Goal: Task Accomplishment & Management: Complete application form

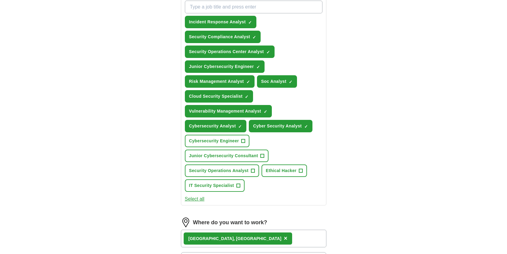
scroll to position [229, 0]
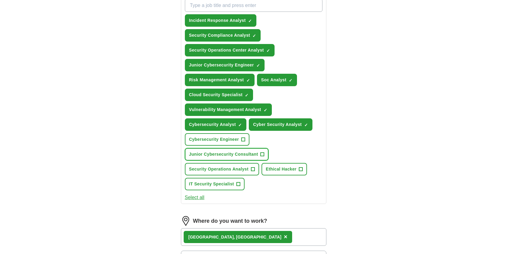
click at [261, 152] on span "+" at bounding box center [262, 154] width 4 height 5
click at [245, 139] on span "+" at bounding box center [243, 139] width 4 height 4
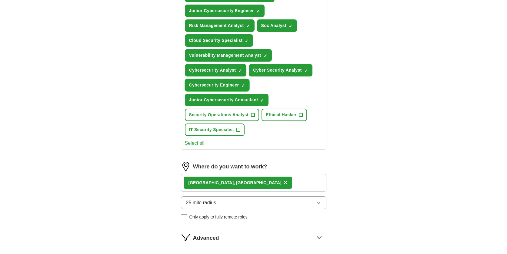
scroll to position [315, 0]
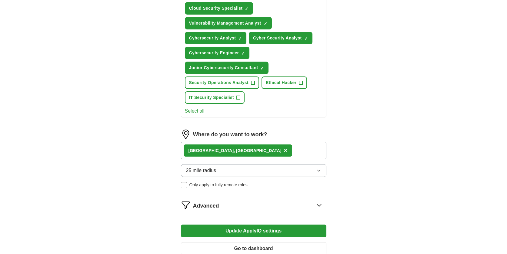
click at [284, 150] on span "×" at bounding box center [286, 150] width 4 height 7
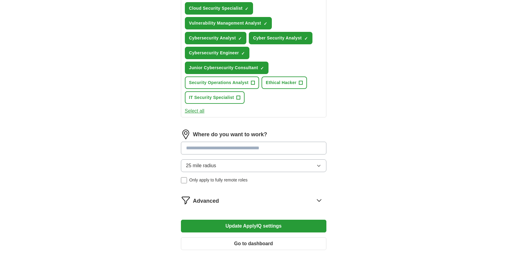
click at [227, 151] on input at bounding box center [253, 147] width 145 height 13
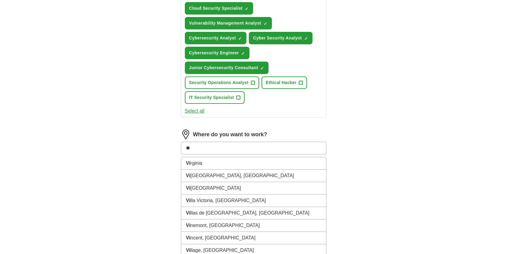
type input "***"
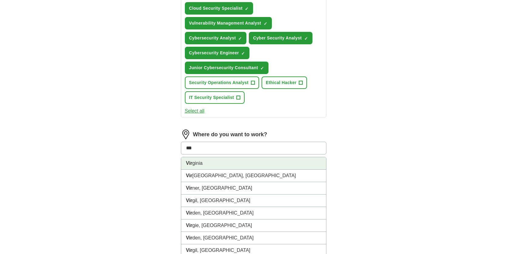
click at [217, 160] on li "Vir ginia" at bounding box center [253, 163] width 145 height 12
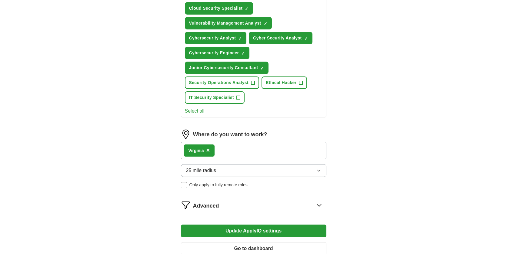
click at [231, 150] on div "Vir ginia ×" at bounding box center [253, 150] width 145 height 18
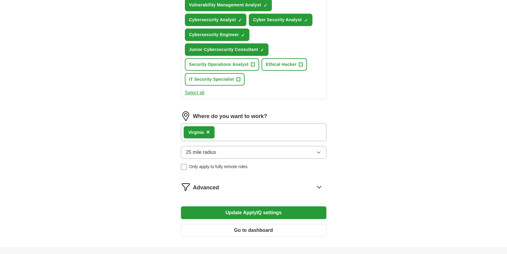
scroll to position [352, 0]
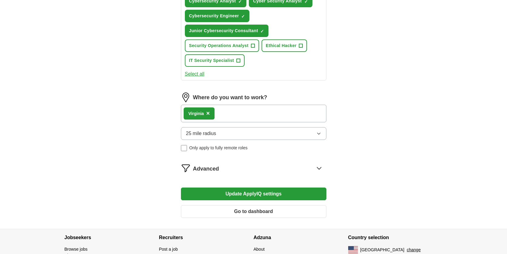
click at [222, 191] on button "Update ApplyIQ settings" at bounding box center [253, 193] width 145 height 13
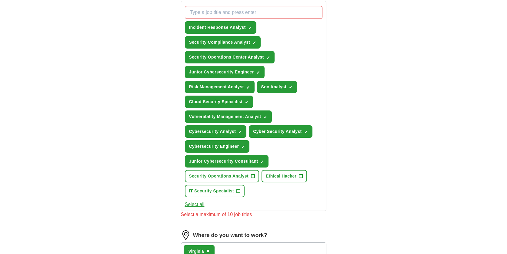
scroll to position [209, 0]
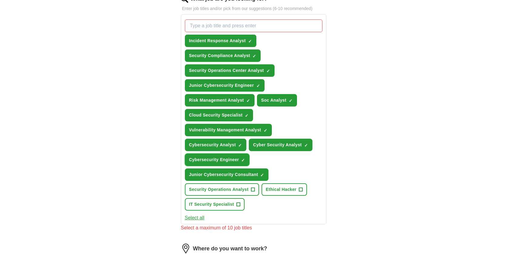
click at [231, 158] on span "Cybersecurity Engineer" at bounding box center [214, 159] width 50 height 6
click at [232, 177] on span "Junior Cybersecurity Consultant" at bounding box center [223, 174] width 69 height 6
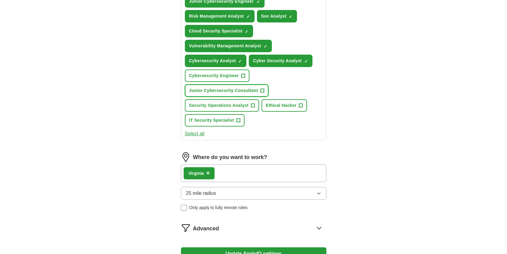
scroll to position [314, 0]
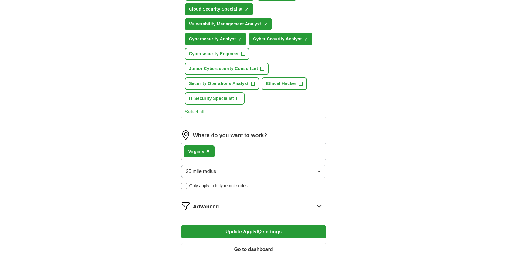
click at [223, 231] on button "Update ApplyIQ settings" at bounding box center [253, 231] width 145 height 13
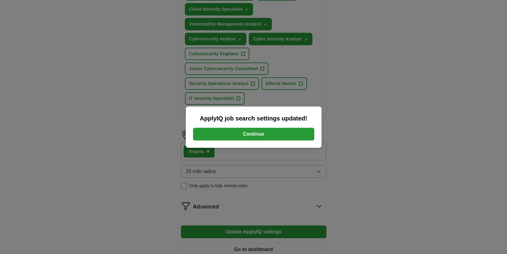
click at [274, 137] on button "Continue" at bounding box center [253, 134] width 121 height 13
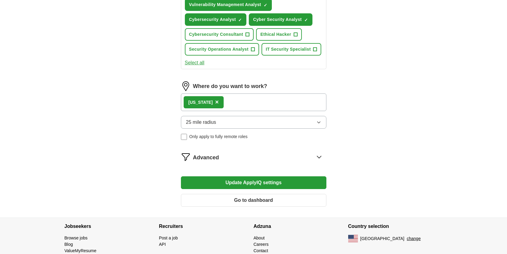
scroll to position [359, 0]
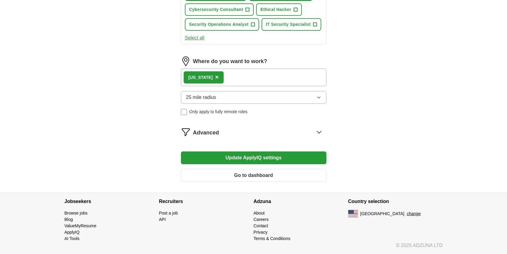
click at [260, 175] on button "Go to dashboard" at bounding box center [253, 175] width 145 height 13
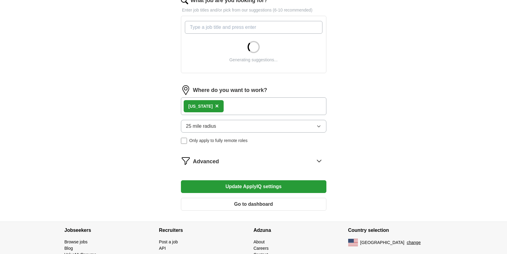
scroll to position [236, 0]
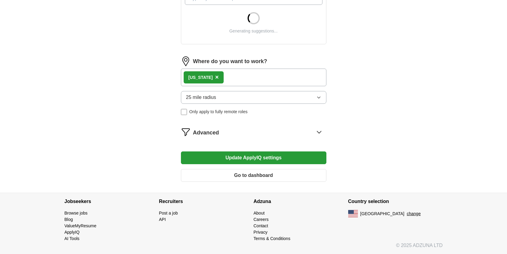
click at [312, 132] on div "Advanced" at bounding box center [259, 132] width 133 height 10
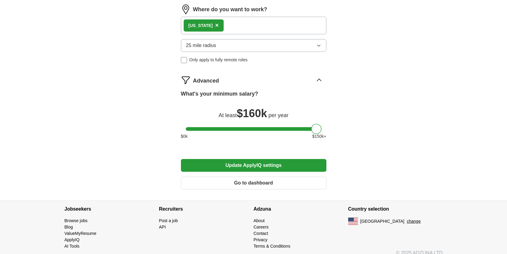
scroll to position [463, 0]
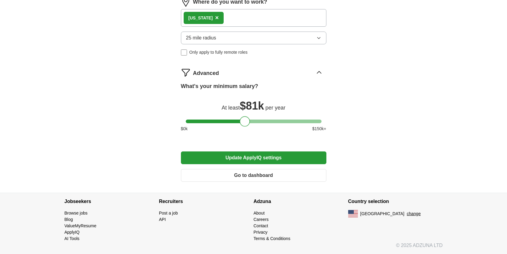
drag, startPoint x: 319, startPoint y: 124, endPoint x: 248, endPoint y: 128, distance: 71.3
click at [248, 128] on div "What's your minimum salary? At least $ 81k per year $ 0 k $ 150 k+" at bounding box center [253, 109] width 145 height 55
click at [261, 160] on button "Update ApplyIQ settings" at bounding box center [253, 157] width 145 height 13
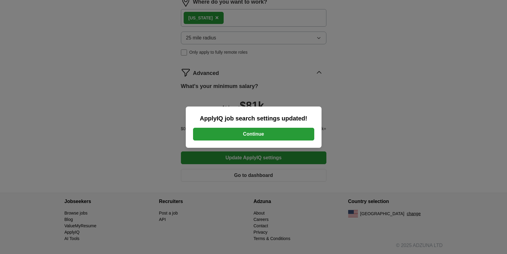
click at [261, 139] on button "Continue" at bounding box center [253, 134] width 121 height 13
